Goal: Navigation & Orientation: Find specific page/section

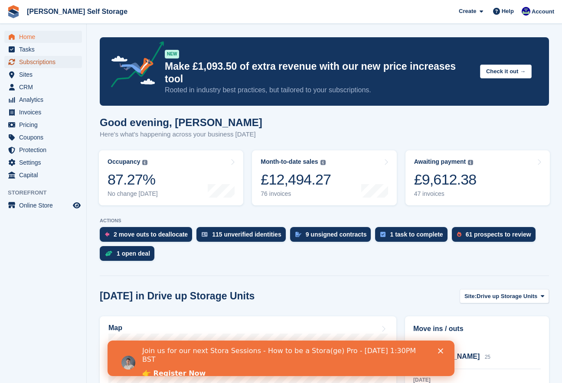
click at [24, 63] on span "Subscriptions" at bounding box center [45, 62] width 52 height 12
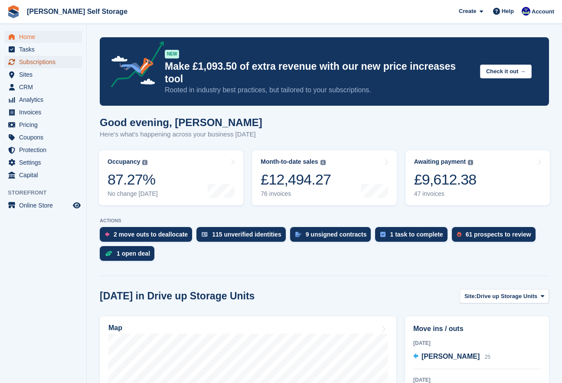
scroll to position [2, 0]
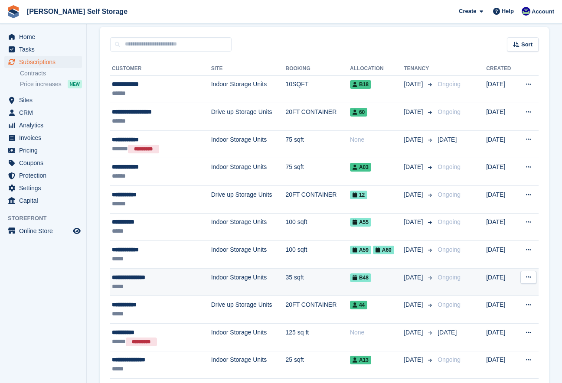
scroll to position [73, 0]
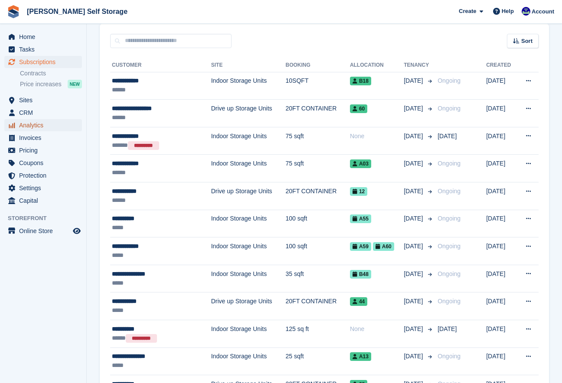
click at [37, 128] on span "Analytics" at bounding box center [45, 125] width 52 height 12
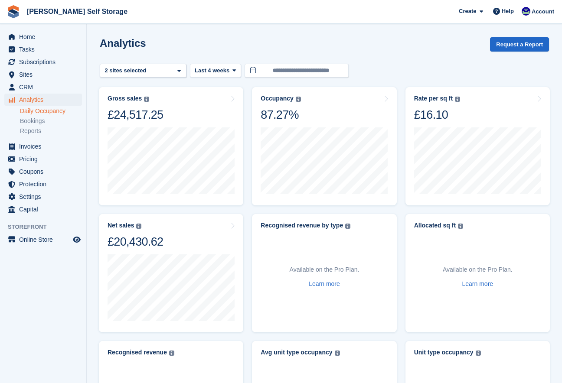
click at [49, 110] on link "Daily Occupancy" at bounding box center [51, 111] width 62 height 8
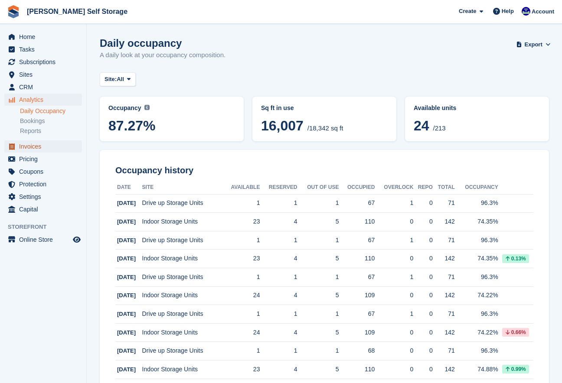
click at [38, 144] on span "Invoices" at bounding box center [45, 146] width 52 height 12
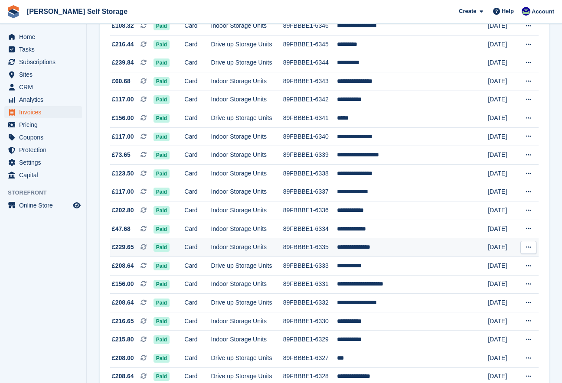
scroll to position [728, 0]
